Goal: Transaction & Acquisition: Purchase product/service

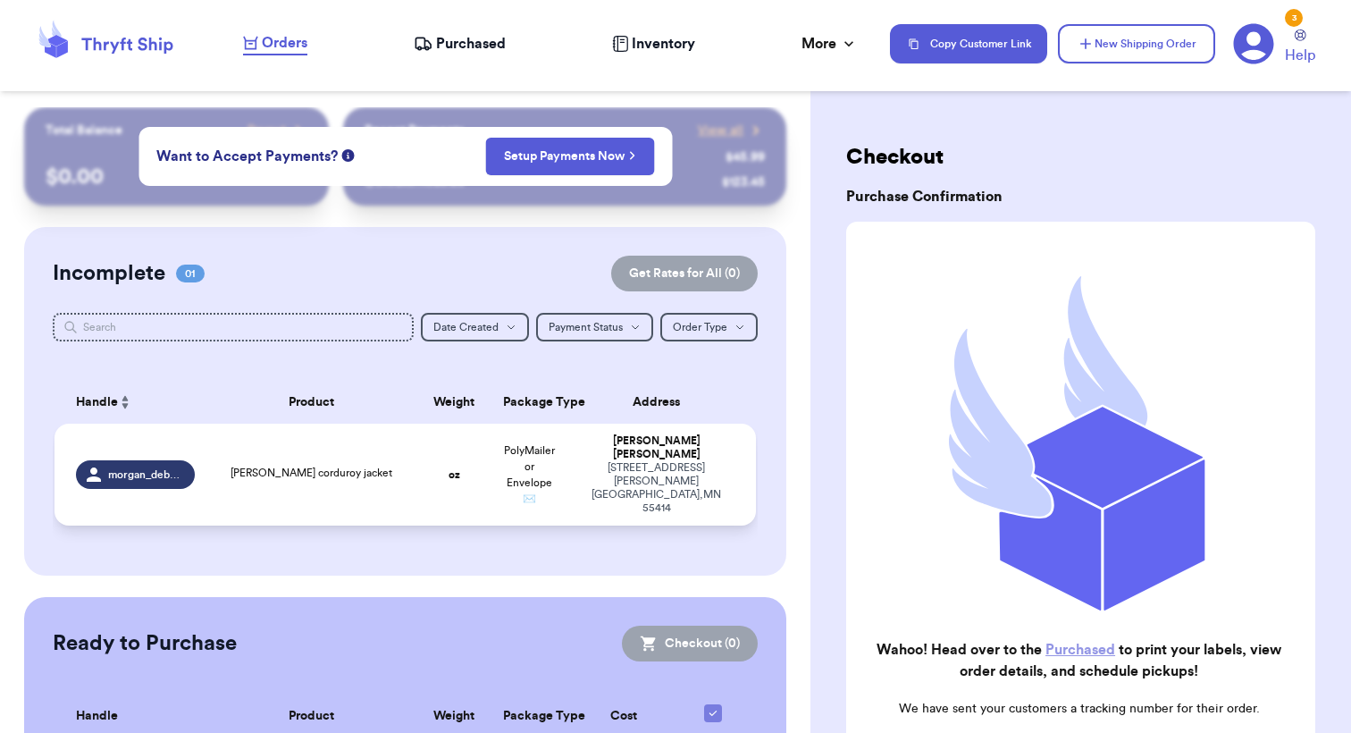
click at [439, 468] on td "oz" at bounding box center [453, 475] width 75 height 102
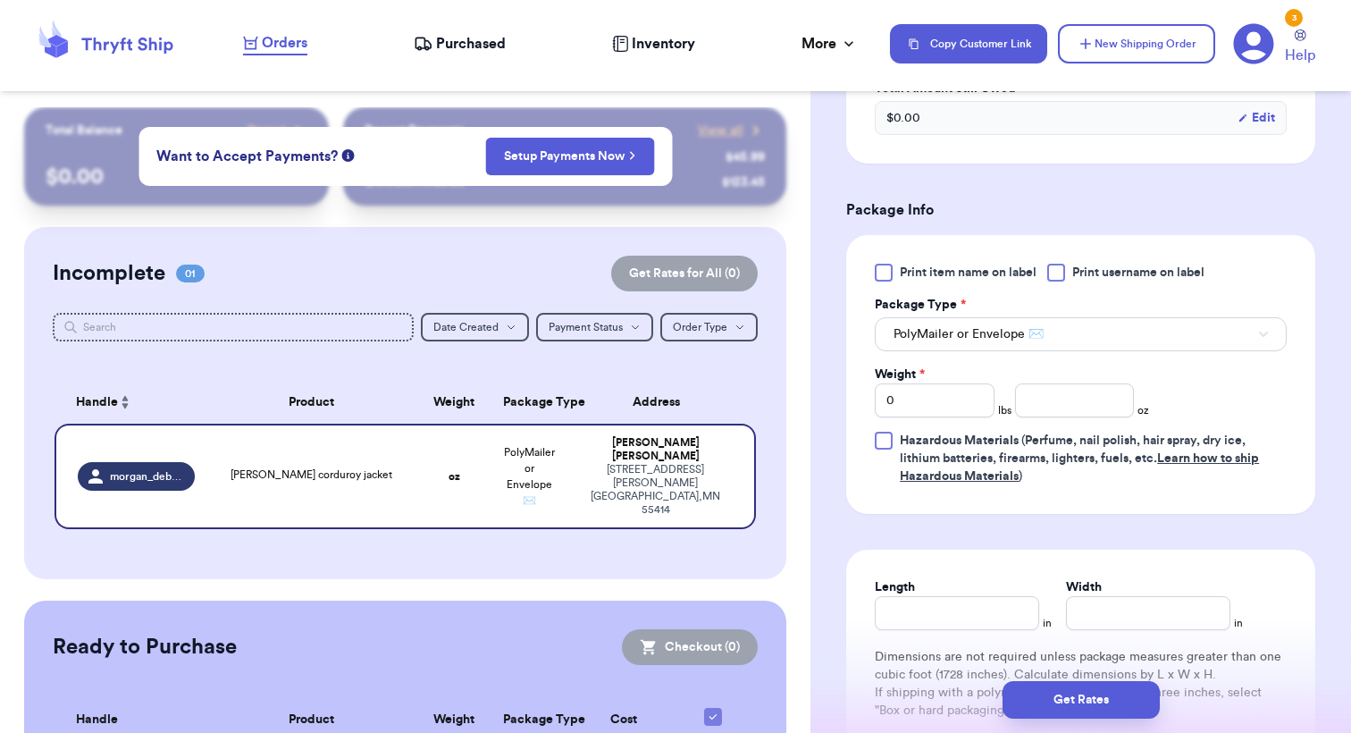
scroll to position [713, 0]
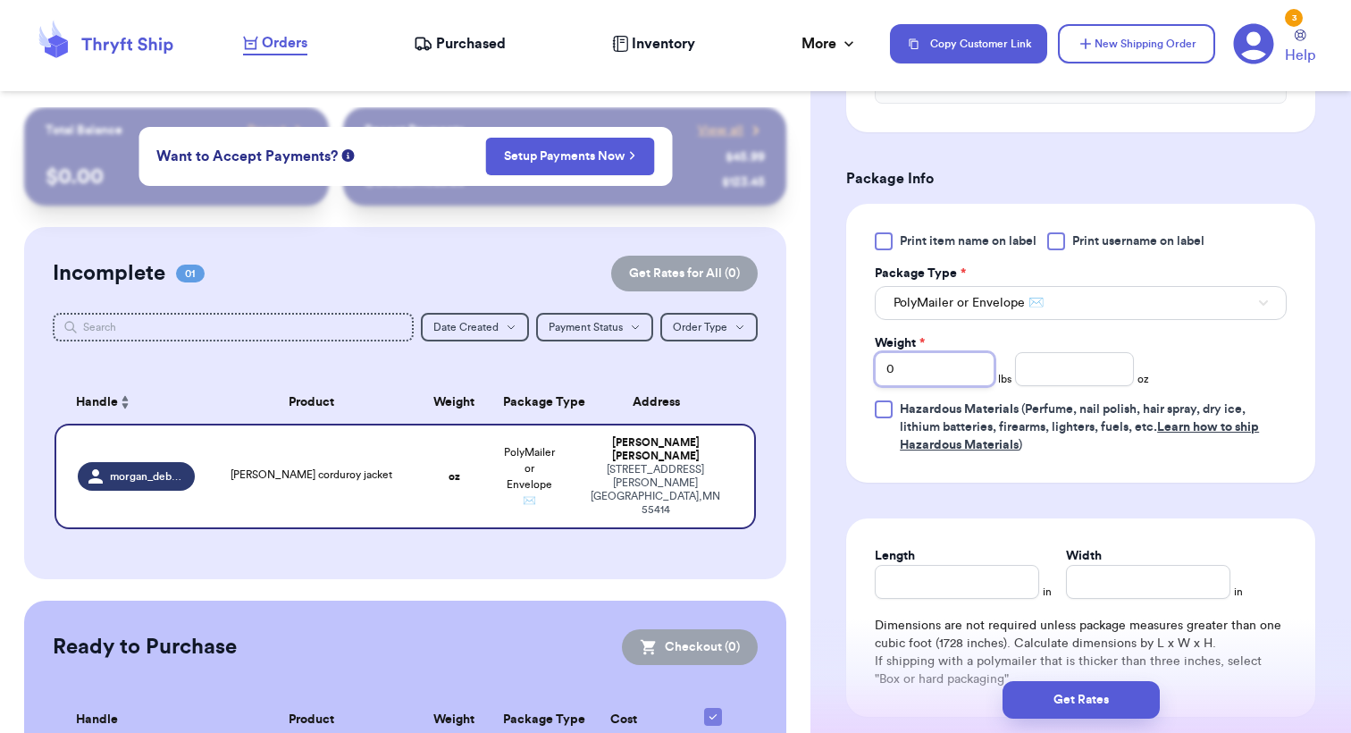
click at [943, 352] on input "0" at bounding box center [935, 369] width 120 height 34
type input "1"
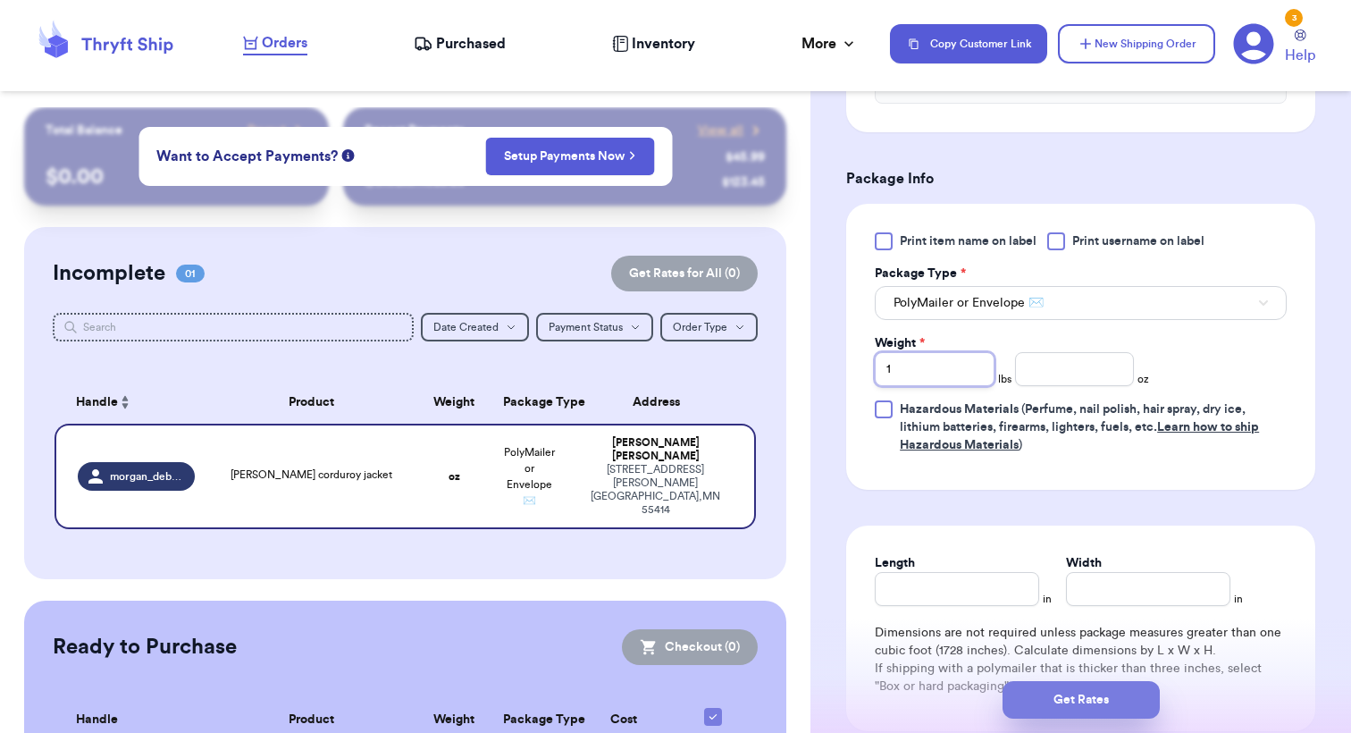
type input "1"
click at [1052, 698] on button "Get Rates" at bounding box center [1081, 700] width 157 height 38
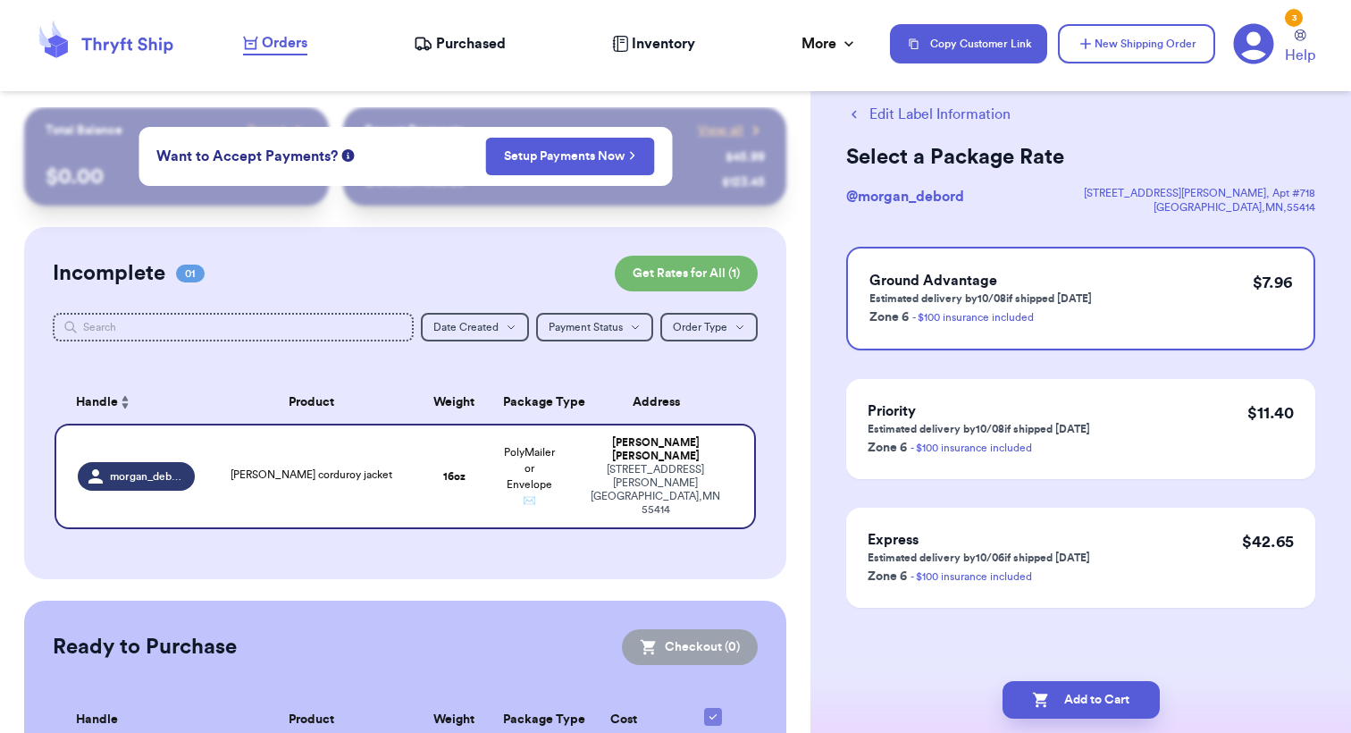
scroll to position [0, 0]
click at [1075, 702] on button "Add to Cart" at bounding box center [1081, 700] width 157 height 38
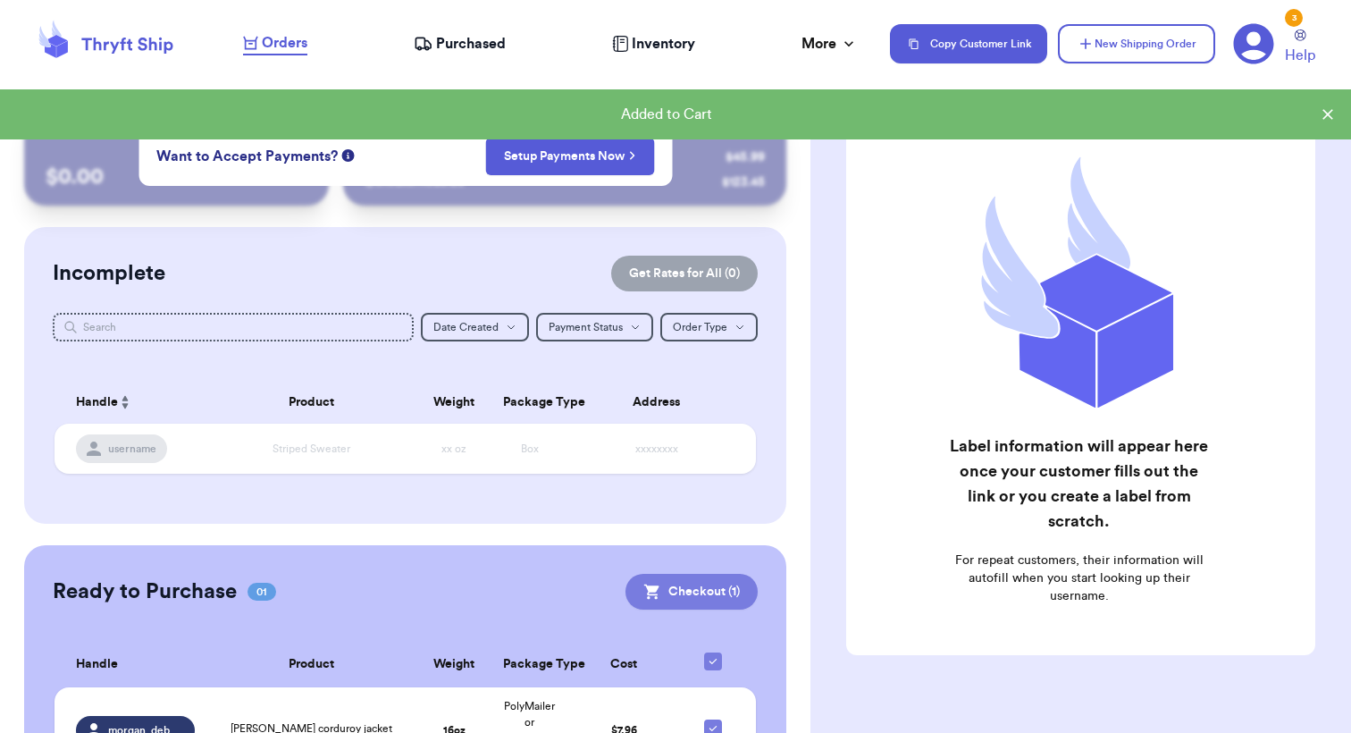
click at [698, 594] on button "Checkout ( 1 )" at bounding box center [692, 592] width 132 height 36
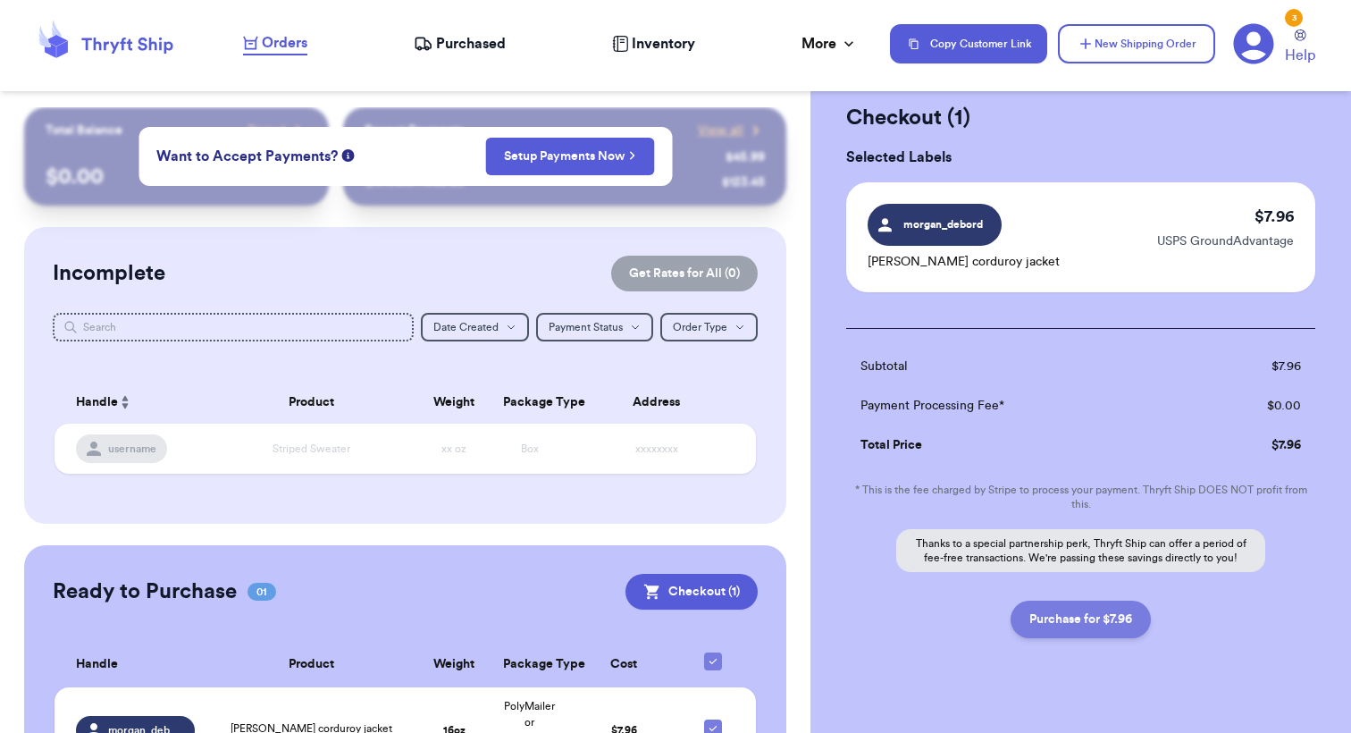
click at [1099, 619] on button "Purchase for $7.96" at bounding box center [1081, 620] width 140 height 38
checkbox input "false"
checkbox input "true"
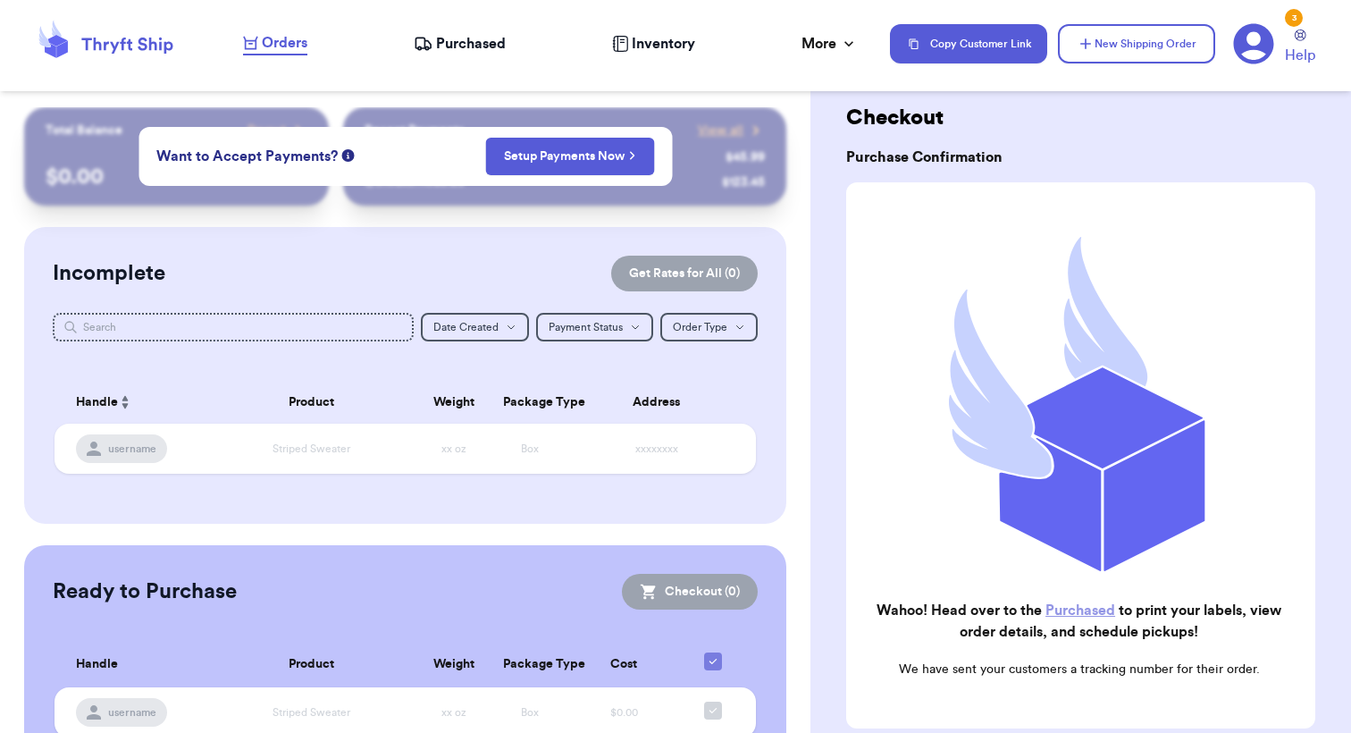
click at [452, 38] on span "Purchased" at bounding box center [471, 43] width 70 height 21
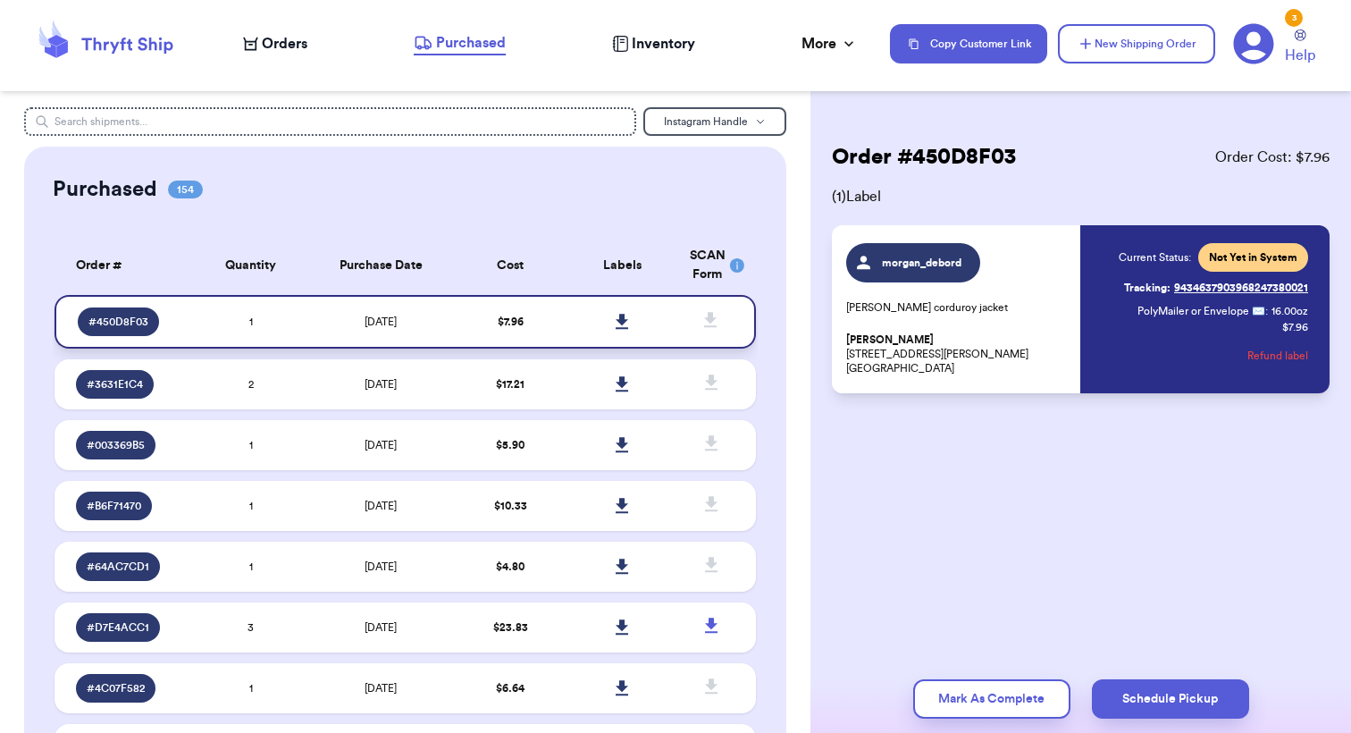
click at [624, 329] on icon at bounding box center [622, 321] width 13 height 15
